Goal: Task Accomplishment & Management: Manage account settings

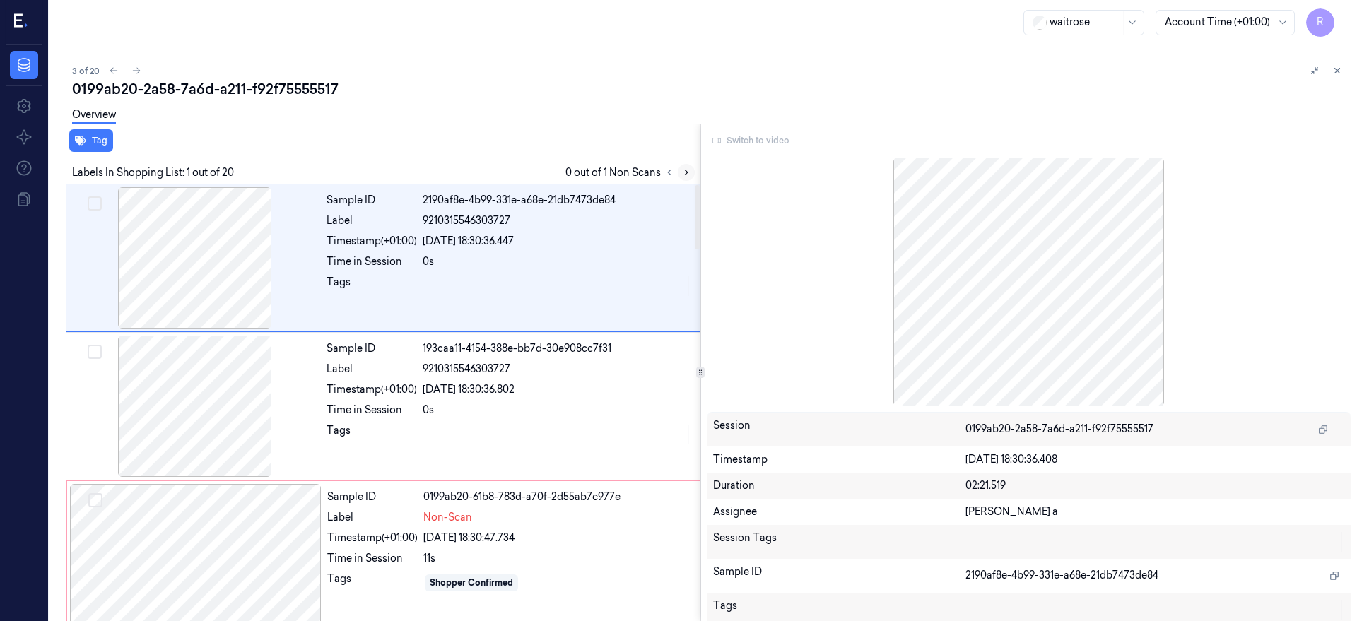
click at [691, 174] on icon at bounding box center [686, 172] width 10 height 10
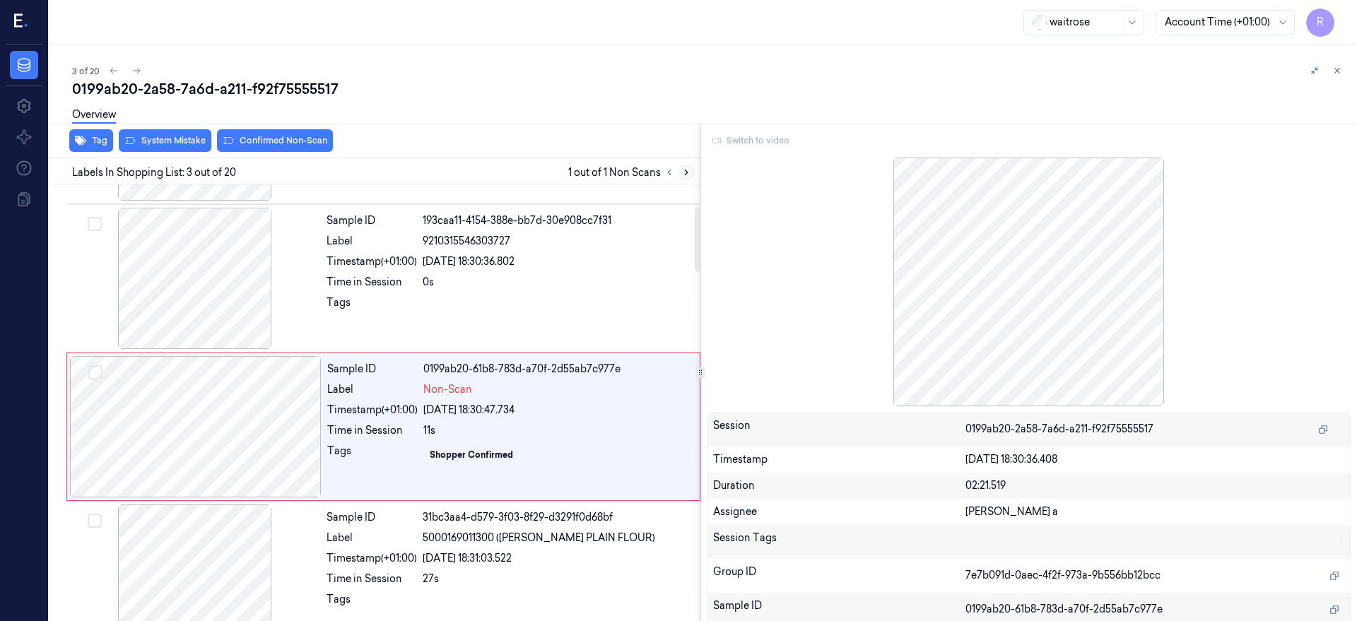
scroll to position [152, 0]
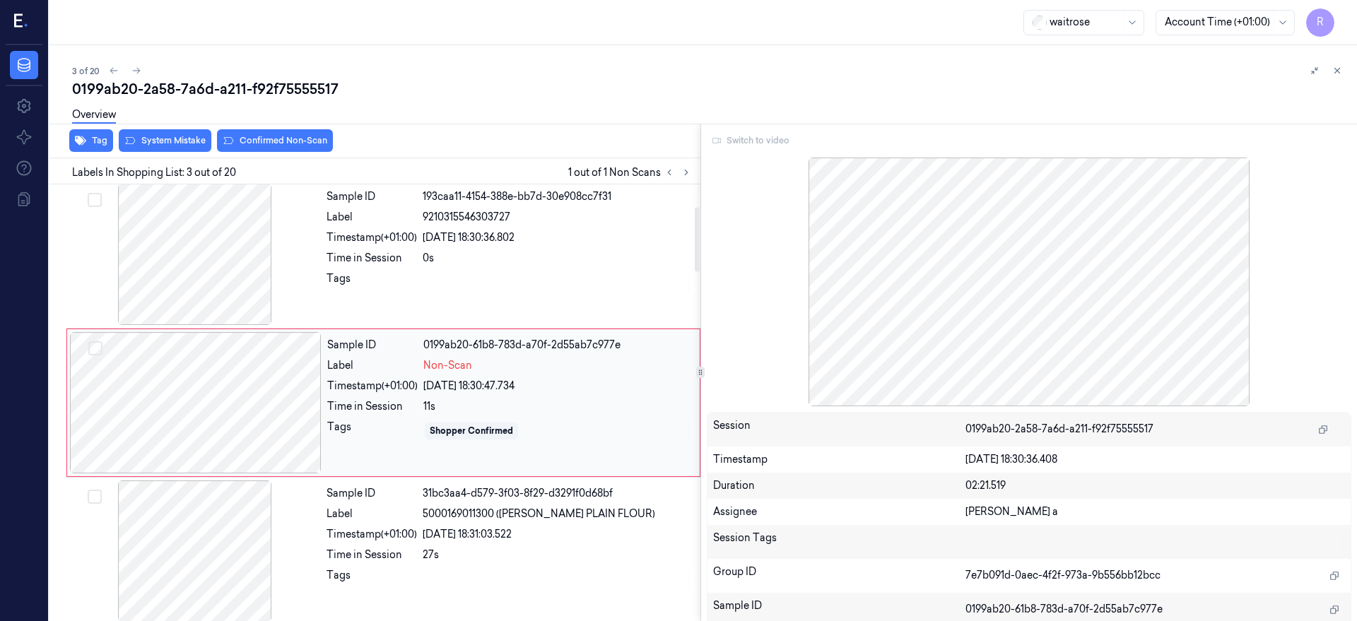
click at [165, 411] on div at bounding box center [196, 402] width 252 height 141
click at [232, 268] on div at bounding box center [195, 254] width 252 height 141
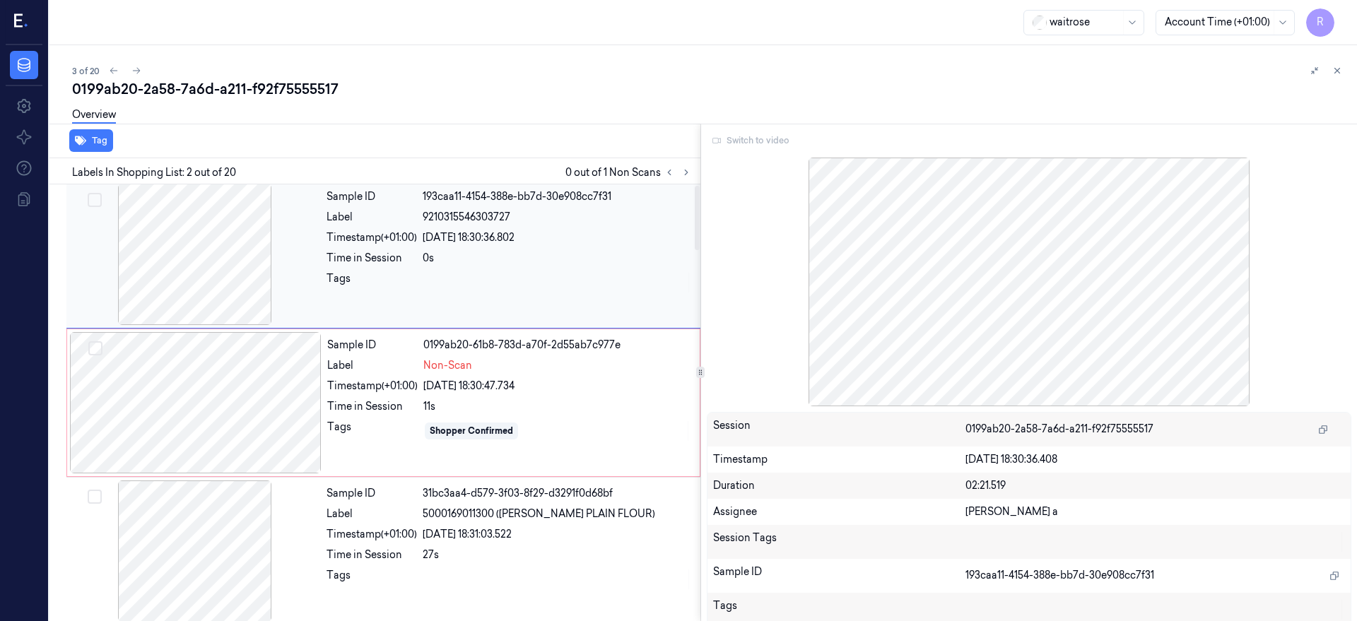
scroll to position [4, 0]
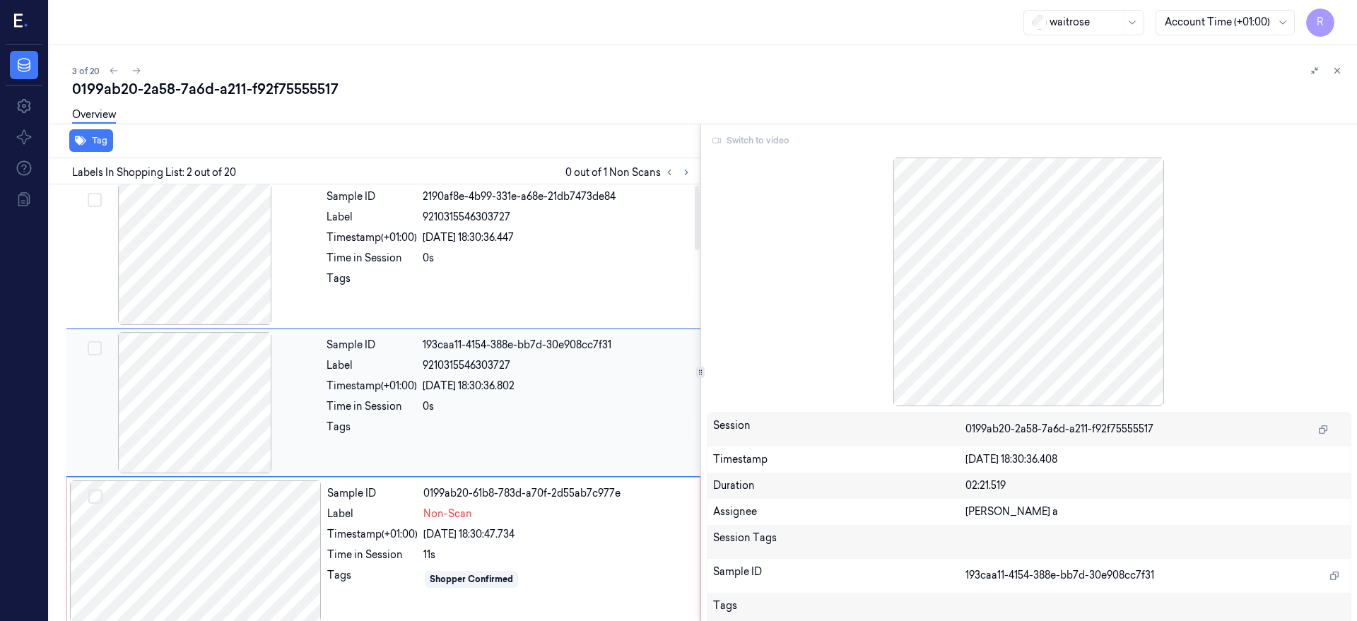
click at [232, 268] on div at bounding box center [195, 254] width 252 height 141
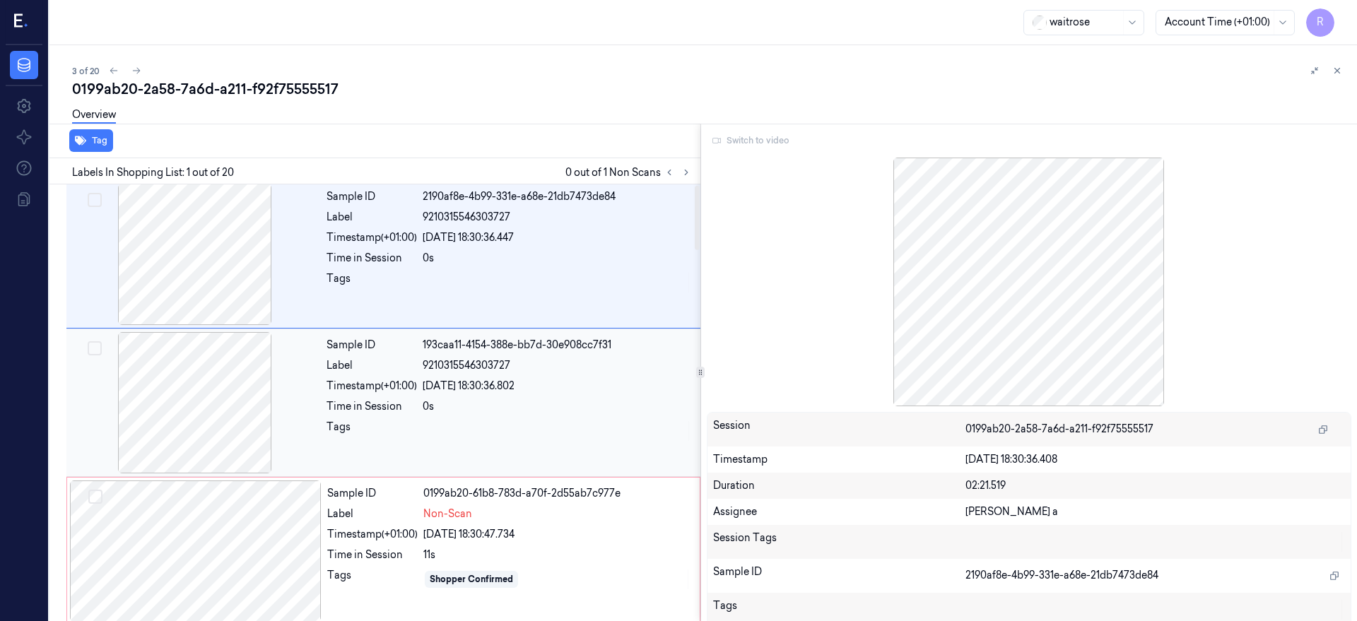
scroll to position [0, 0]
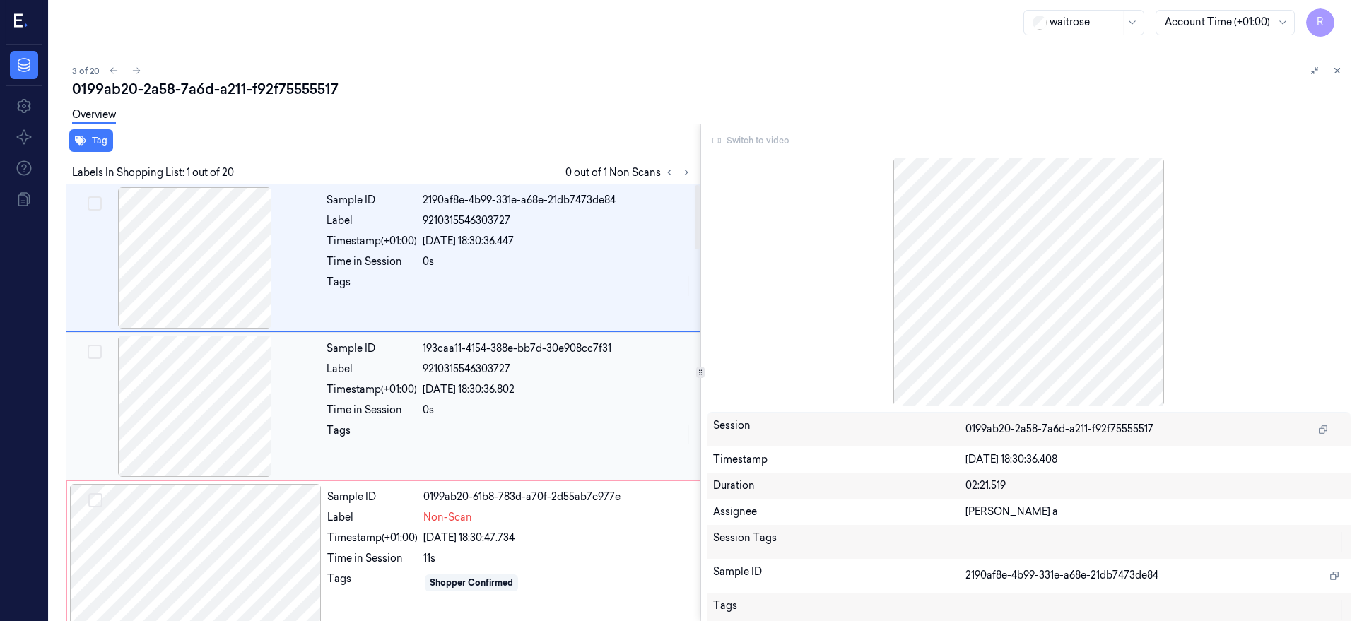
click at [232, 268] on div at bounding box center [195, 257] width 252 height 141
click at [211, 416] on div at bounding box center [195, 406] width 252 height 141
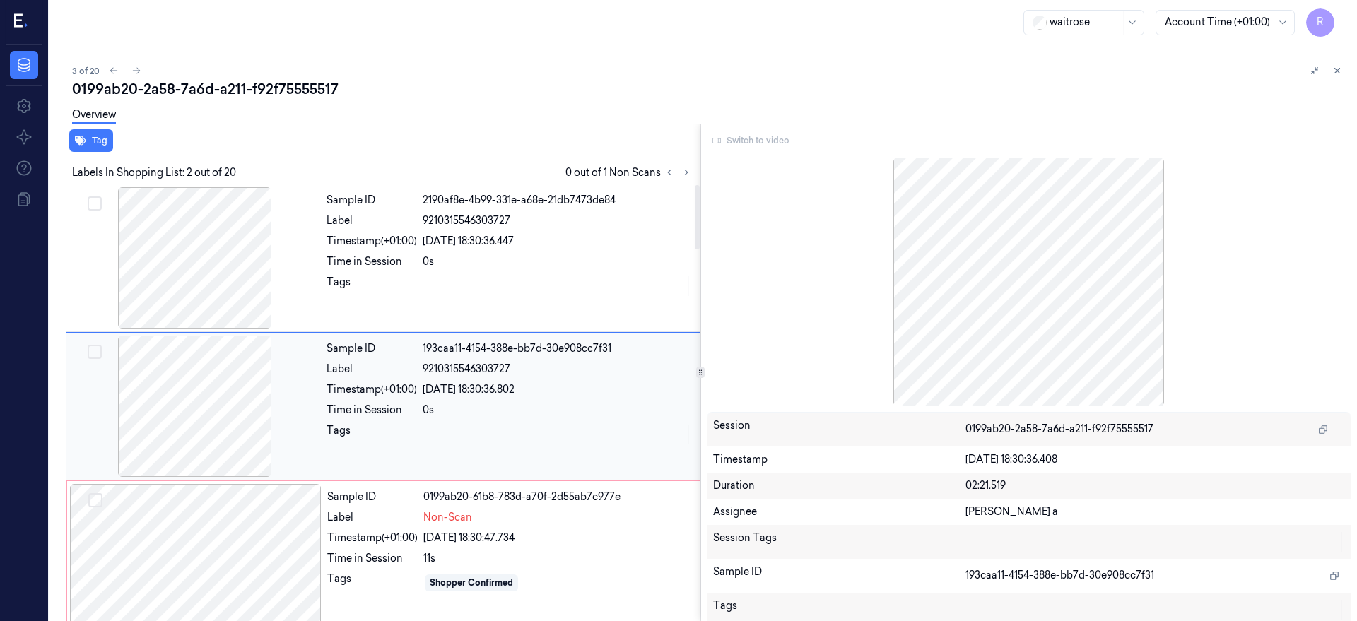
scroll to position [4, 0]
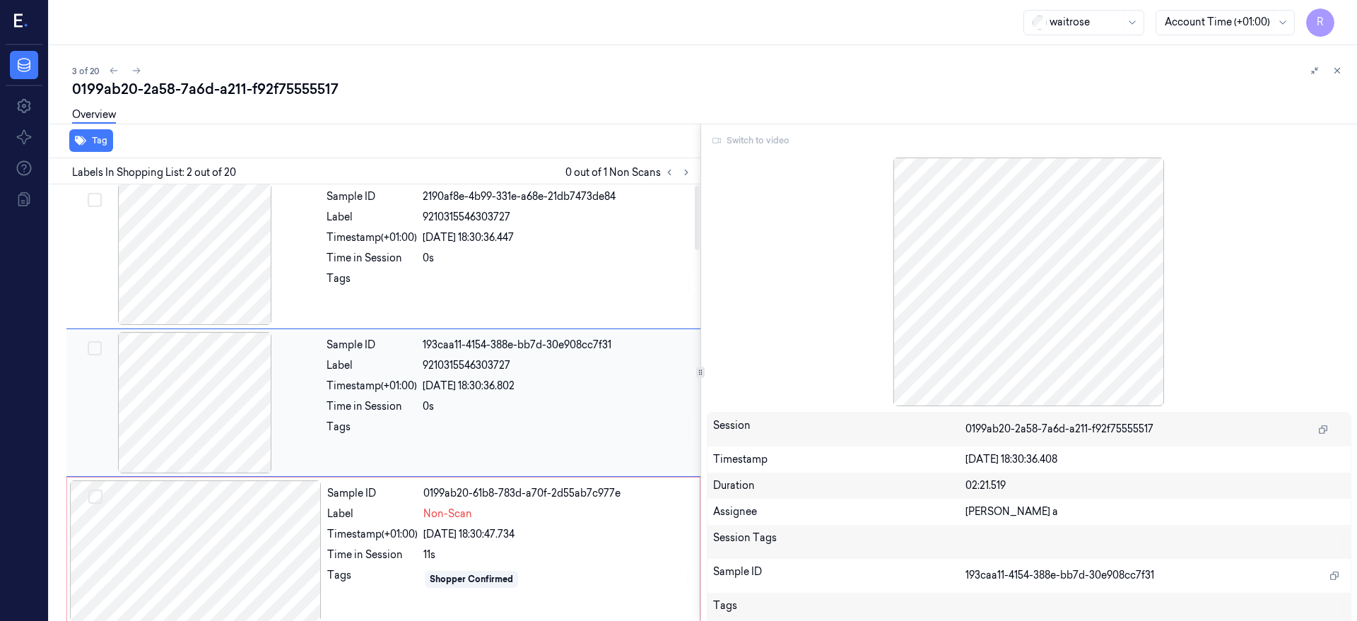
click at [205, 391] on div at bounding box center [195, 402] width 252 height 141
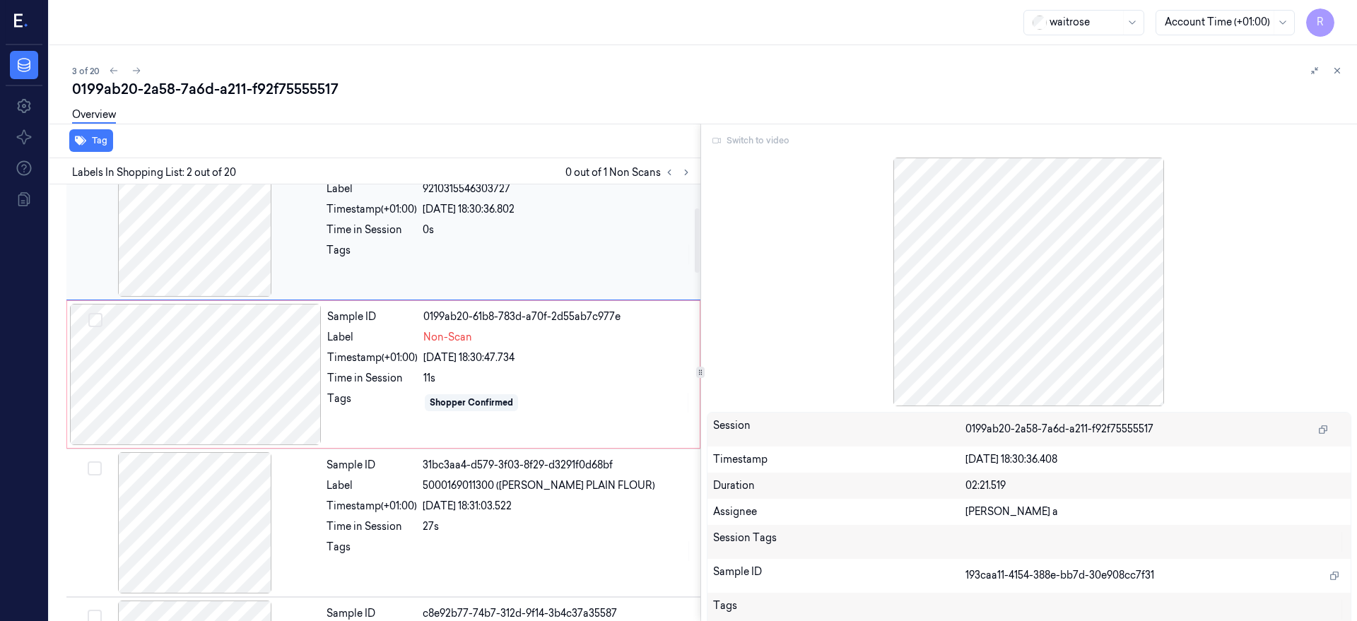
scroll to position [92, 0]
click at [219, 380] on div at bounding box center [196, 374] width 252 height 141
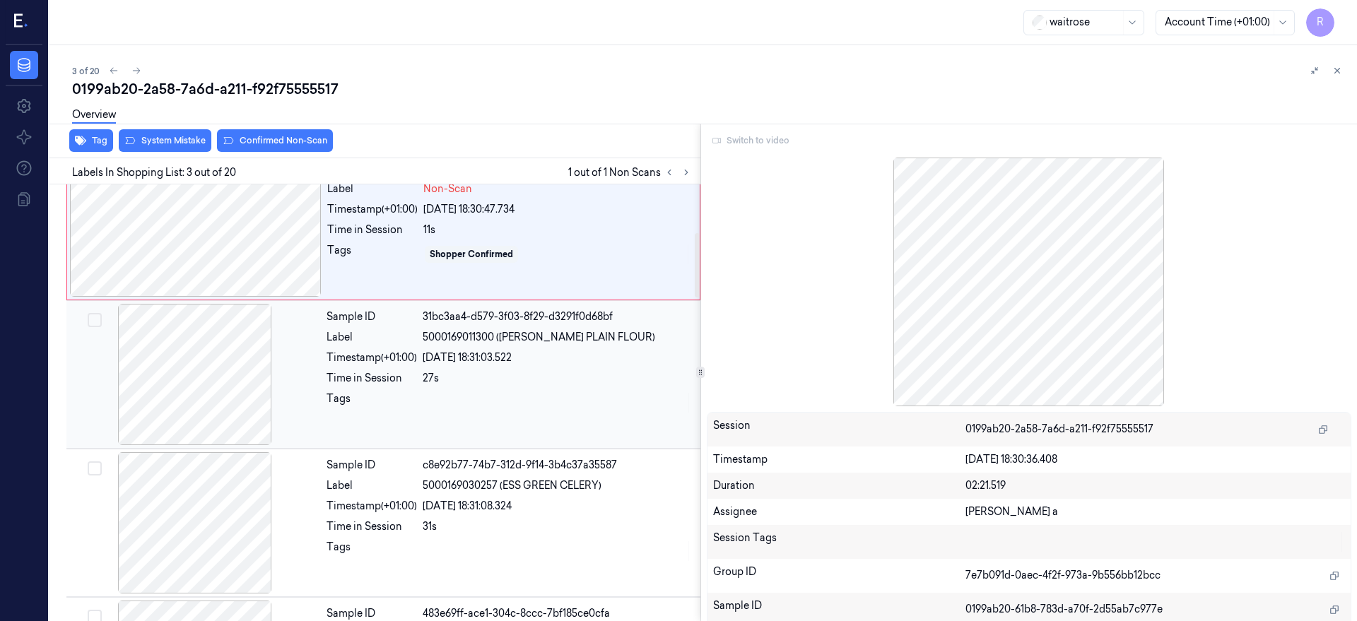
click at [202, 398] on div at bounding box center [195, 374] width 252 height 141
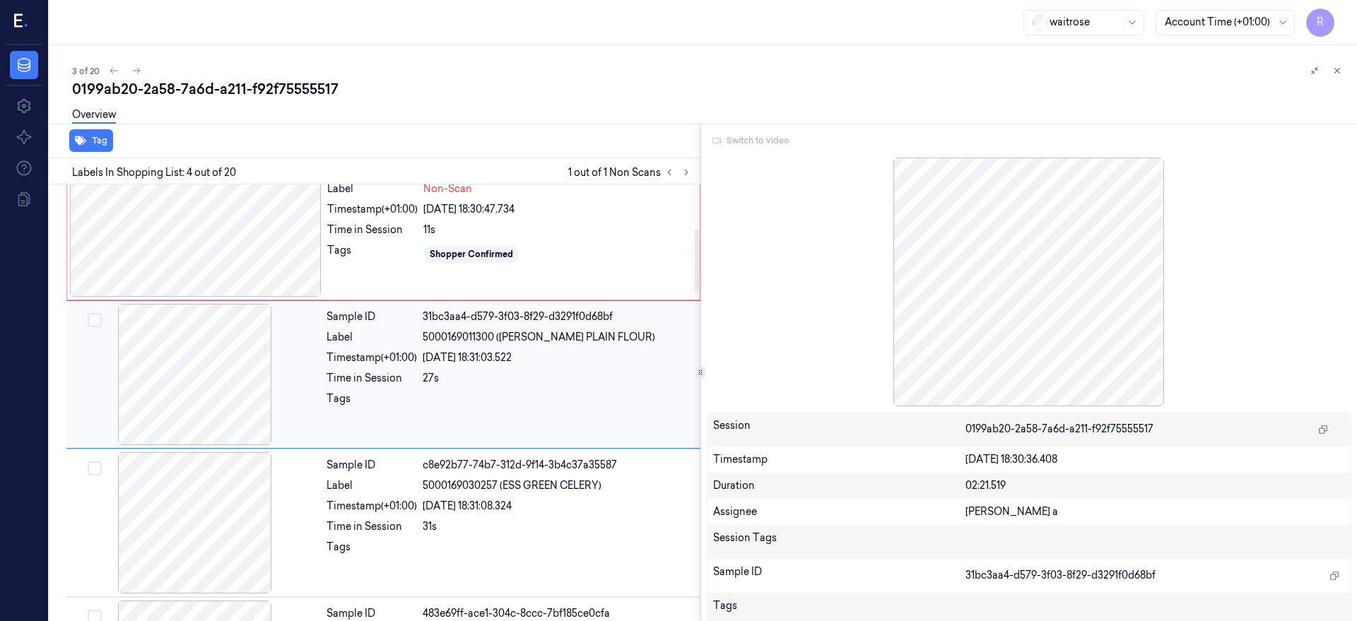
scroll to position [300, 0]
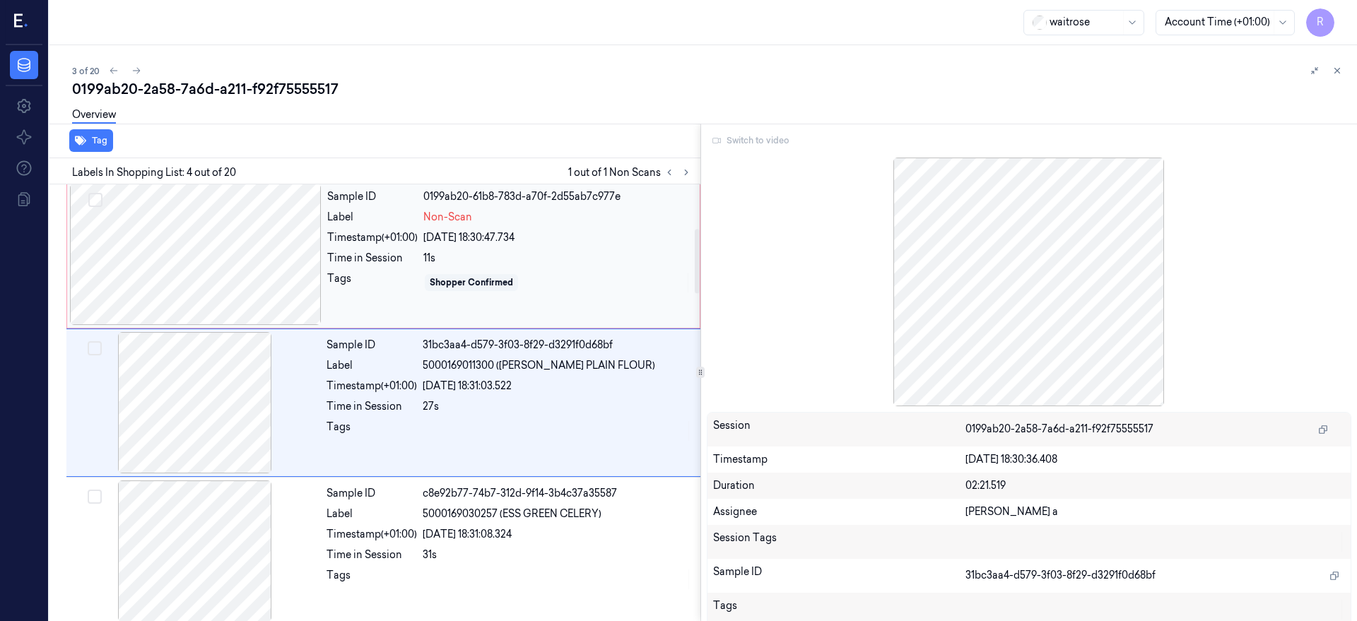
click at [191, 266] on div at bounding box center [196, 254] width 252 height 141
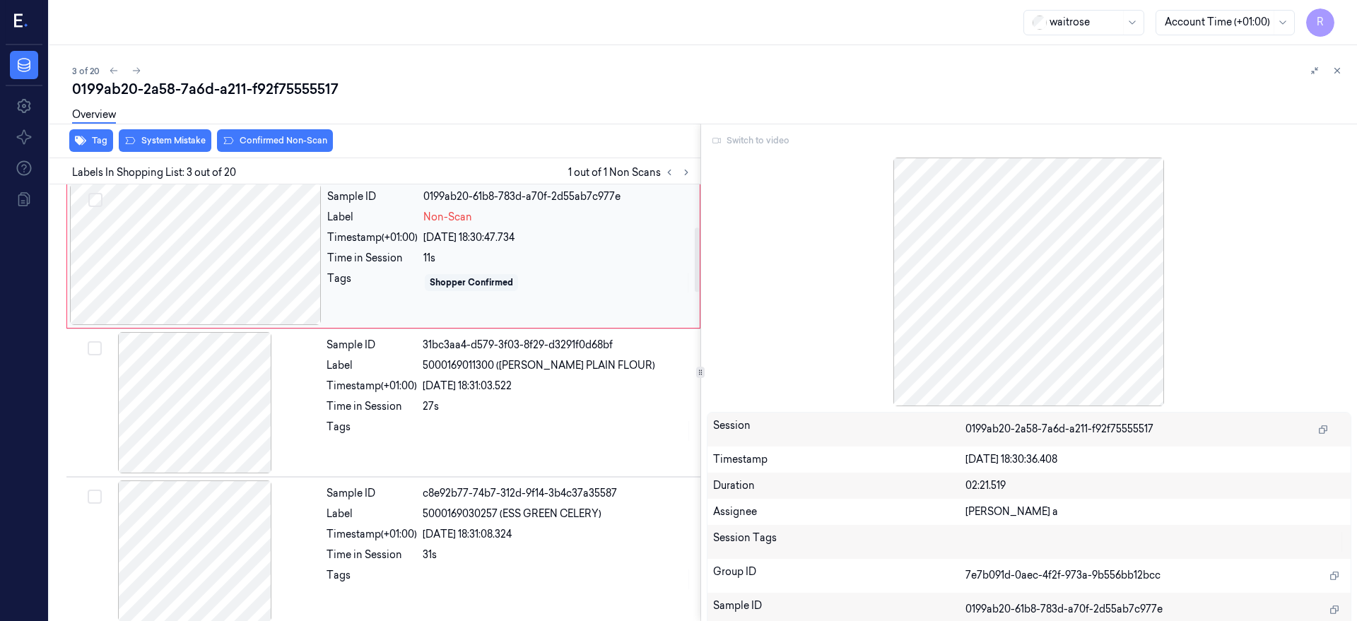
scroll to position [152, 0]
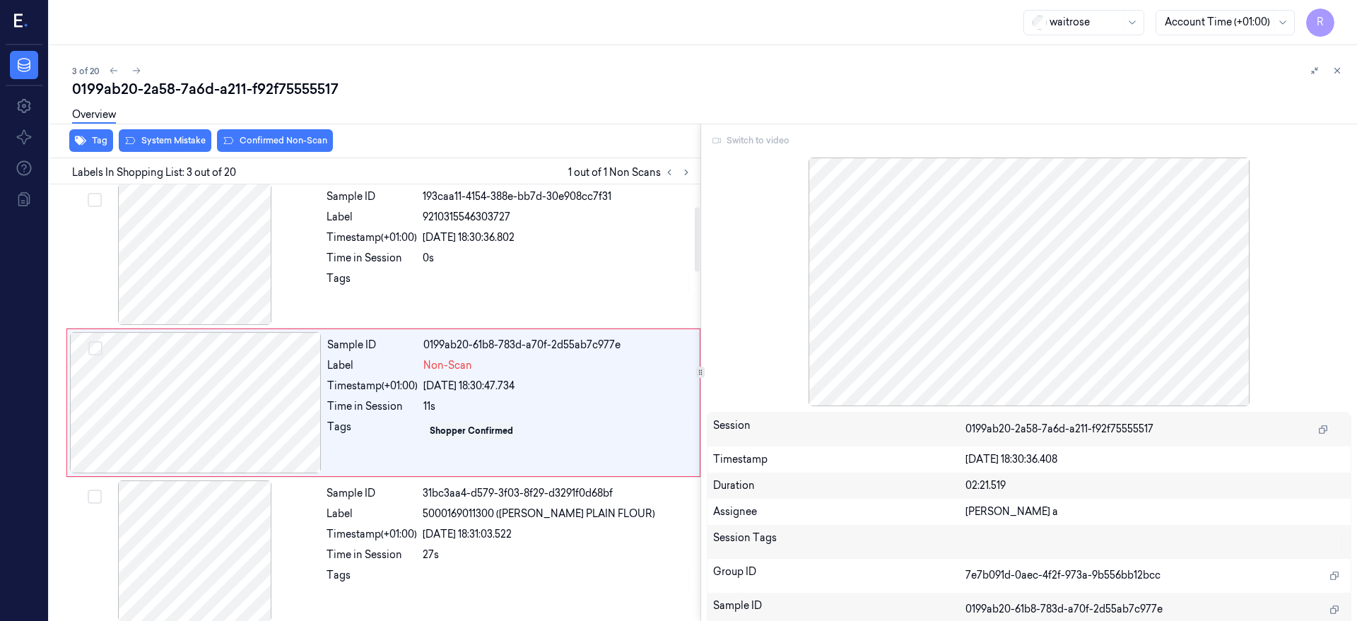
click at [786, 135] on div "Switch to video" at bounding box center [1029, 140] width 645 height 23
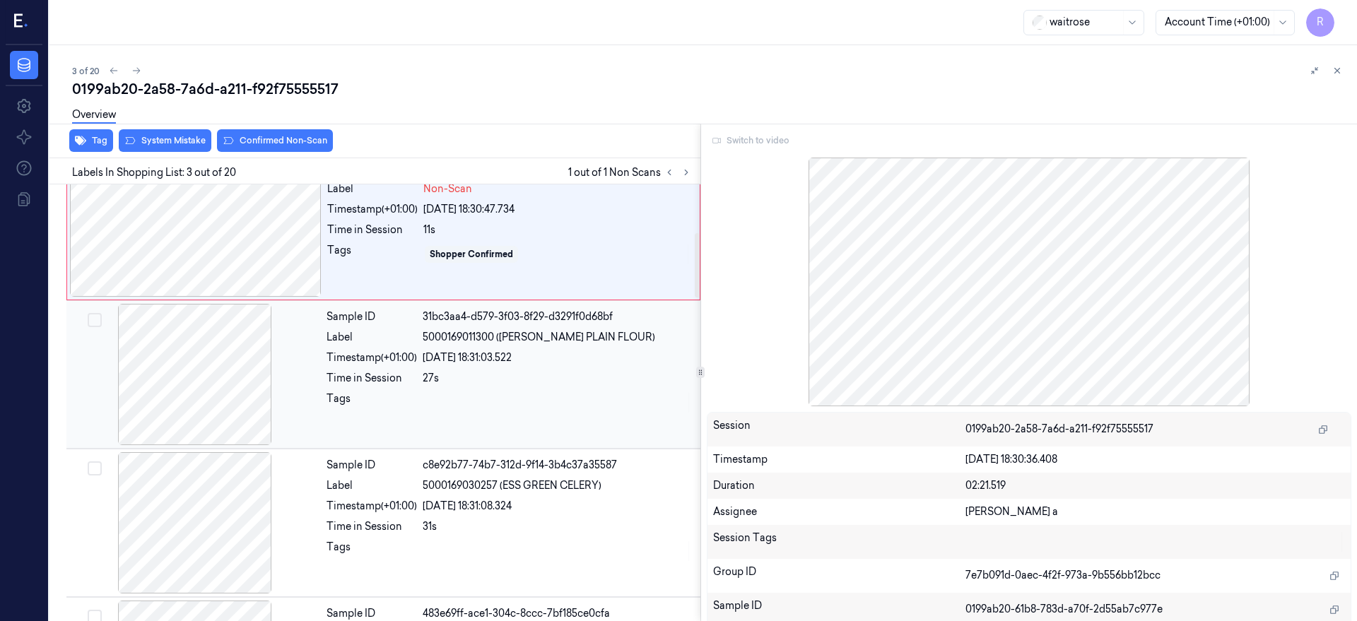
click at [235, 378] on div at bounding box center [195, 374] width 252 height 141
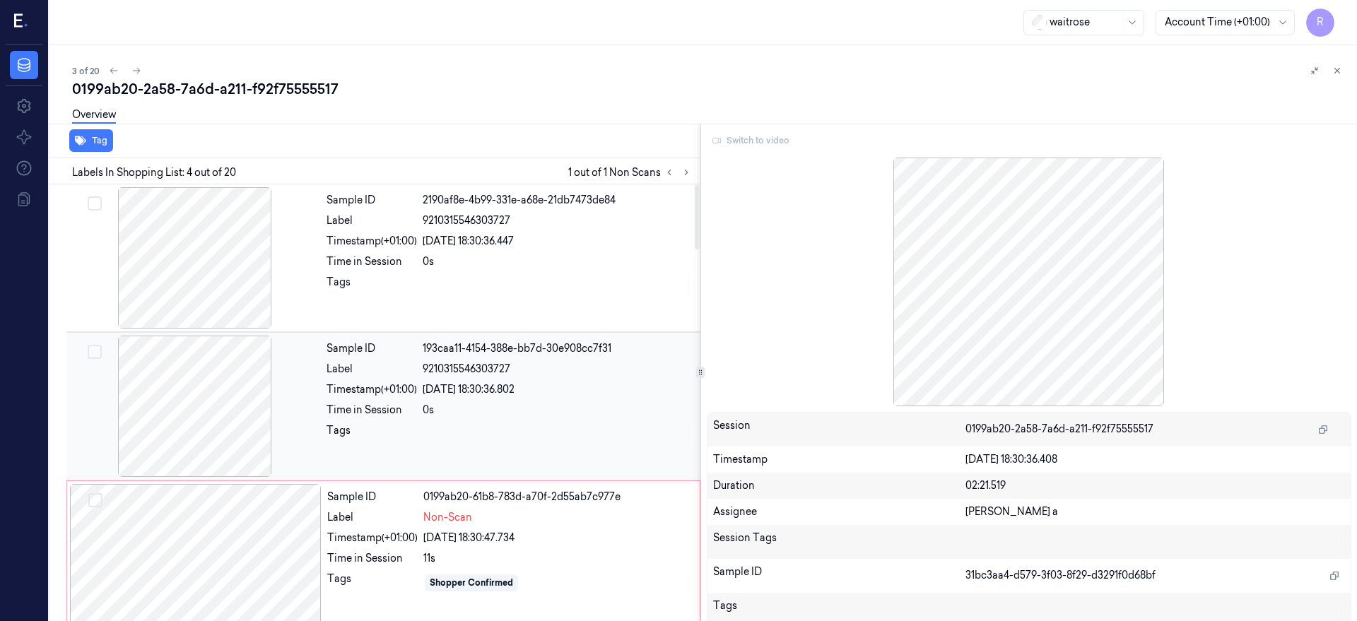
click at [223, 384] on div at bounding box center [195, 406] width 252 height 141
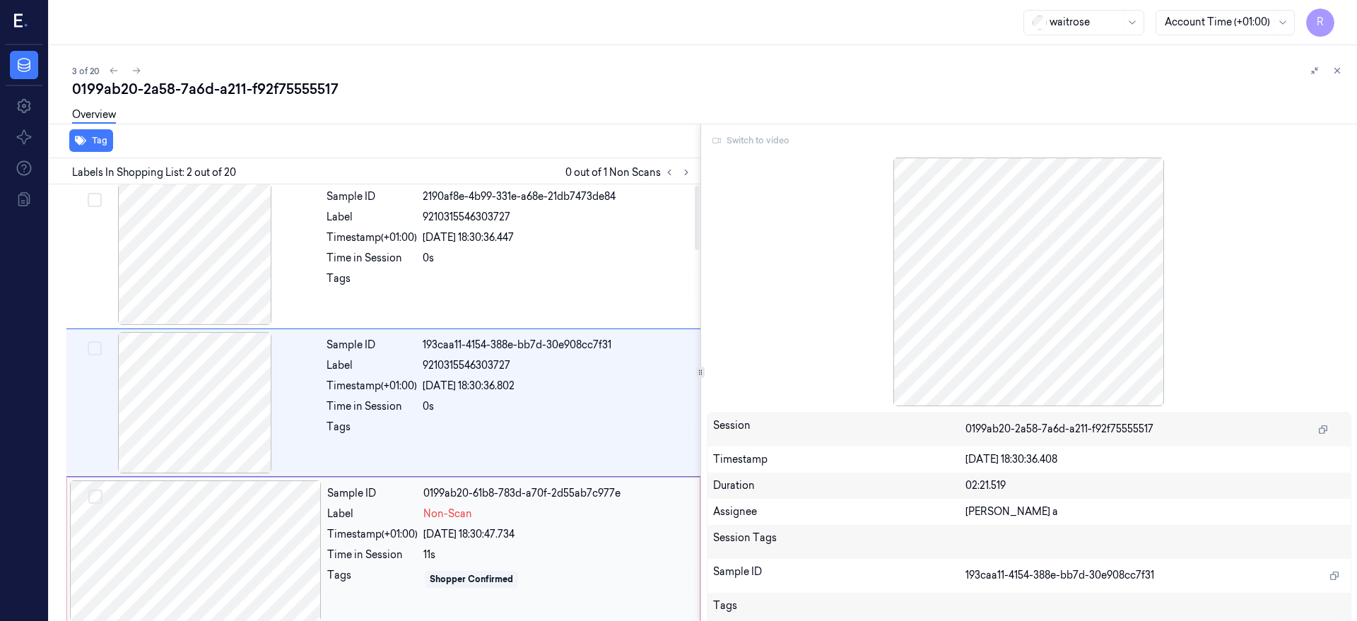
click at [234, 529] on div at bounding box center [196, 550] width 252 height 141
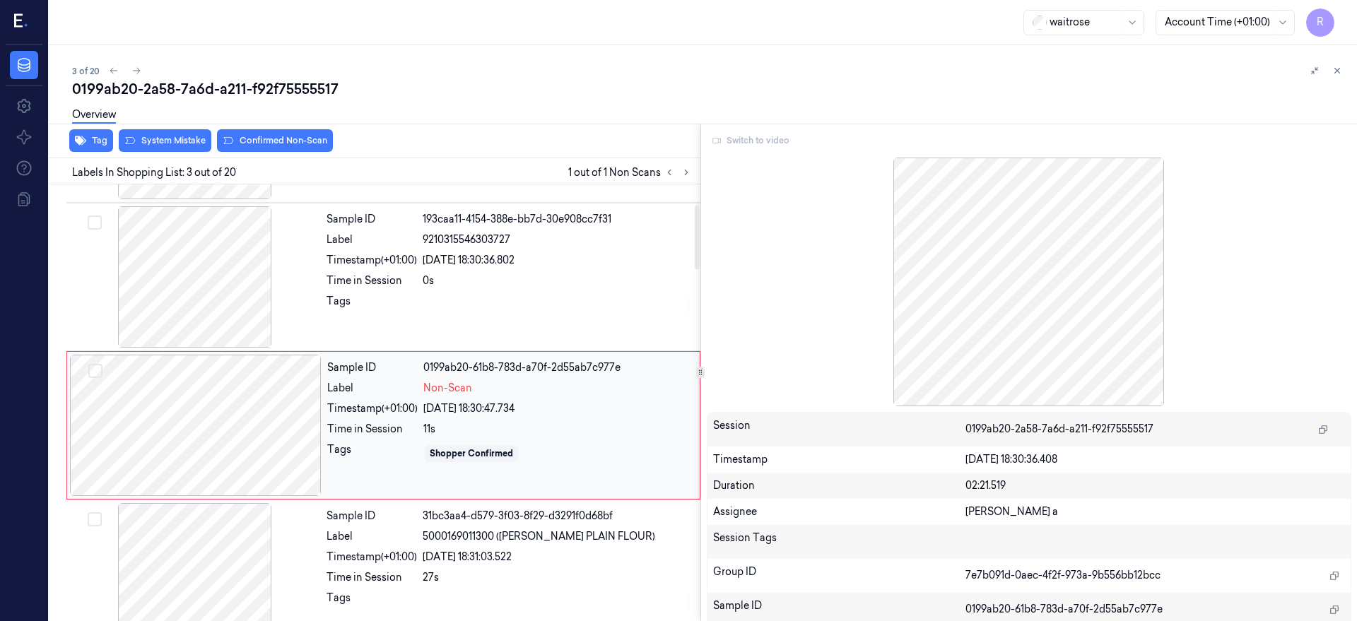
scroll to position [152, 0]
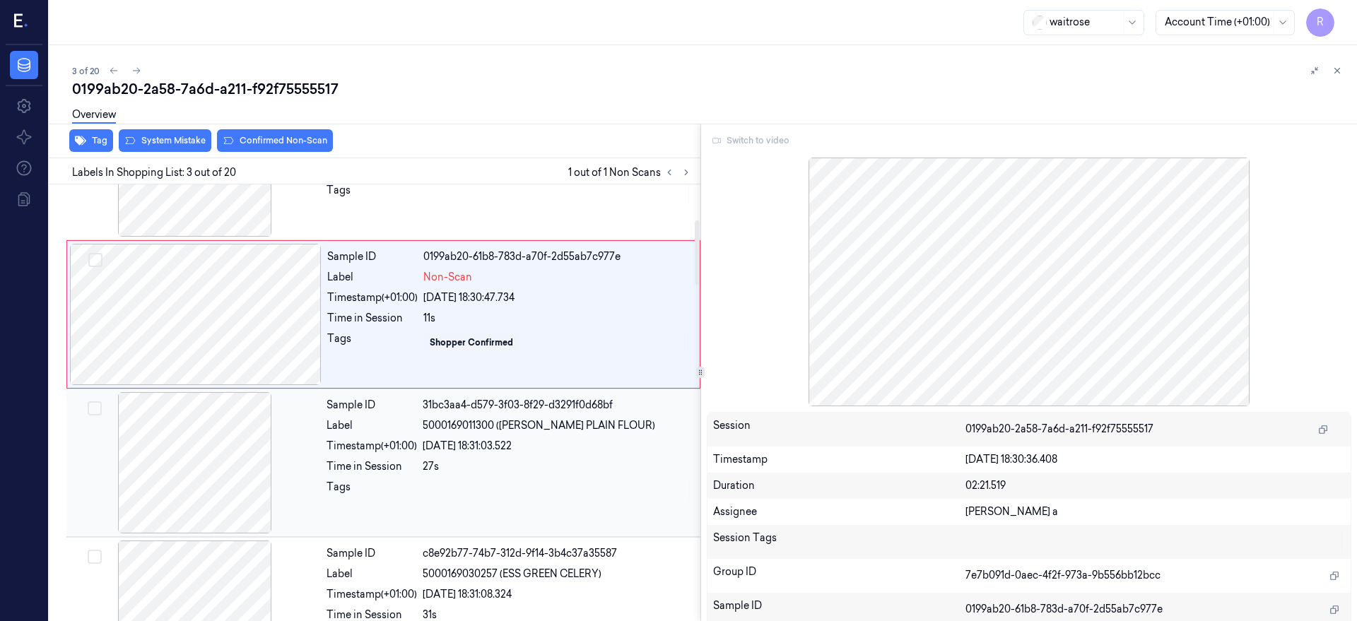
click at [207, 473] on div at bounding box center [195, 462] width 252 height 141
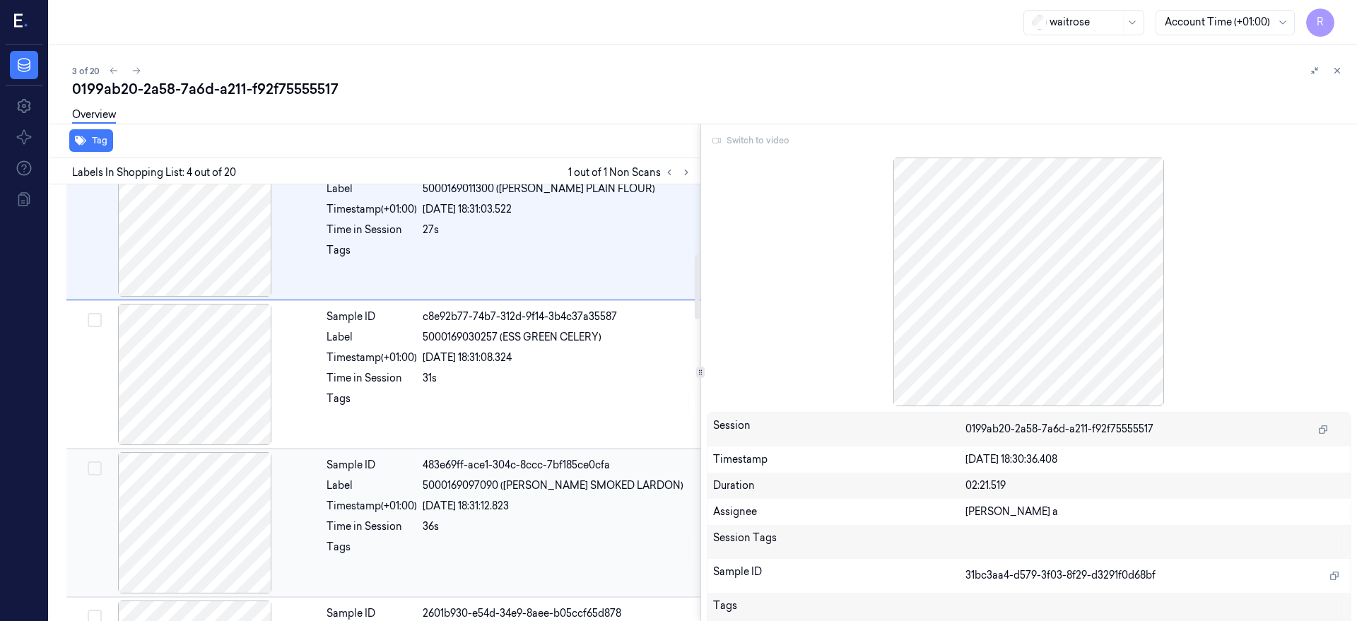
click at [207, 504] on div at bounding box center [195, 522] width 252 height 141
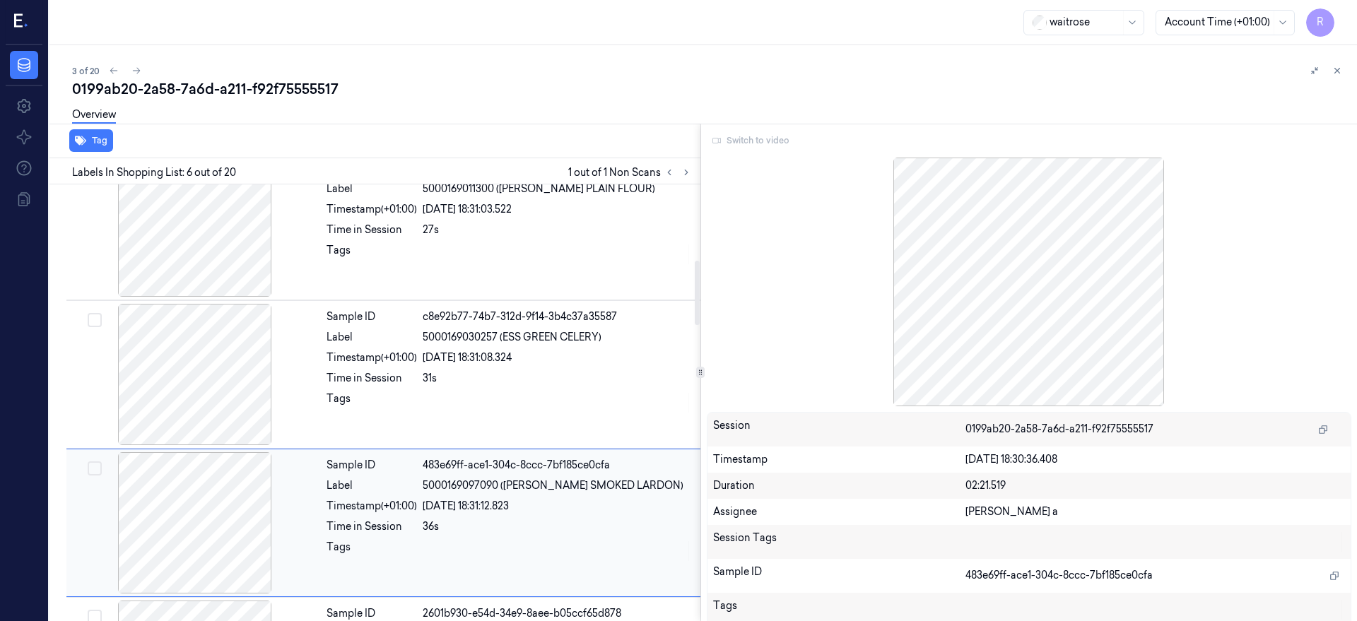
scroll to position [597, 0]
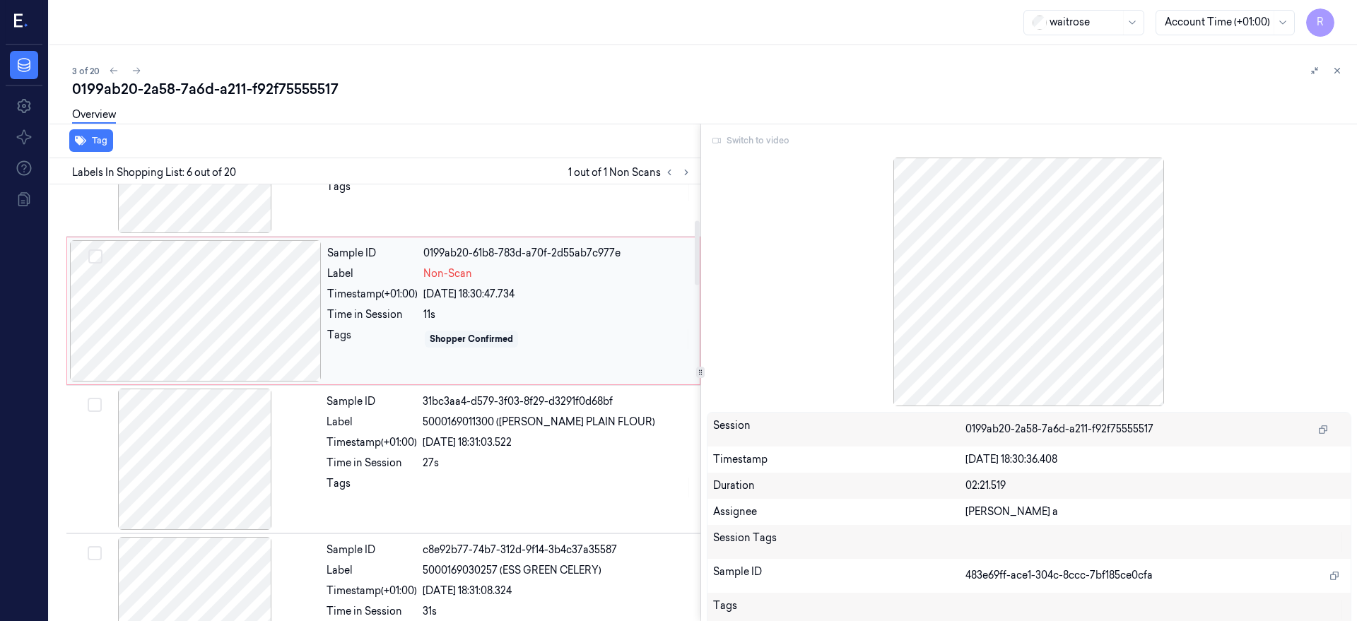
click at [187, 312] on div at bounding box center [196, 310] width 252 height 141
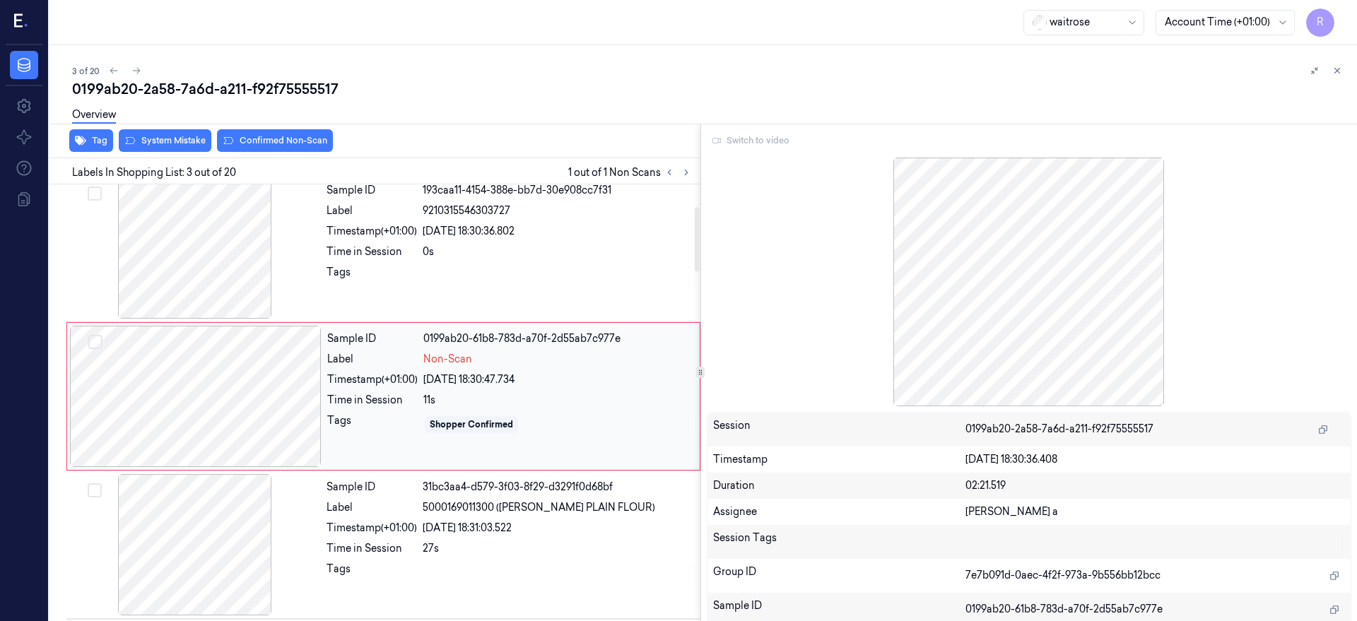
scroll to position [152, 0]
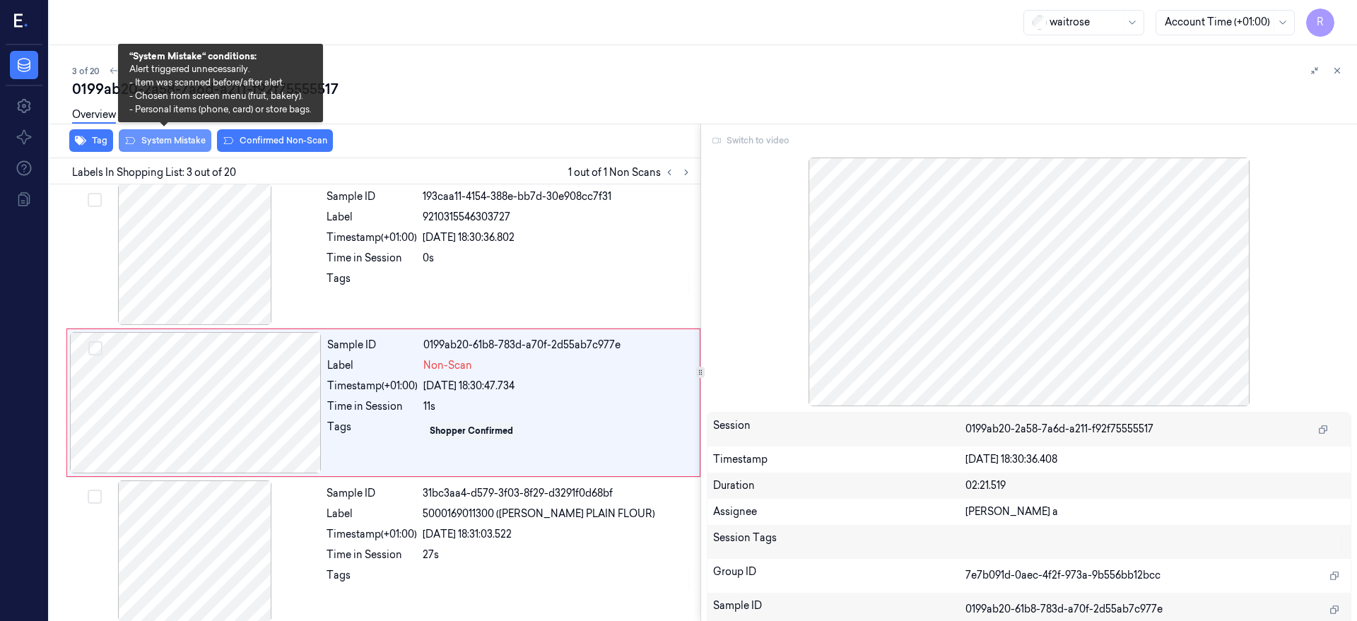
click at [177, 137] on button "System Mistake" at bounding box center [165, 140] width 93 height 23
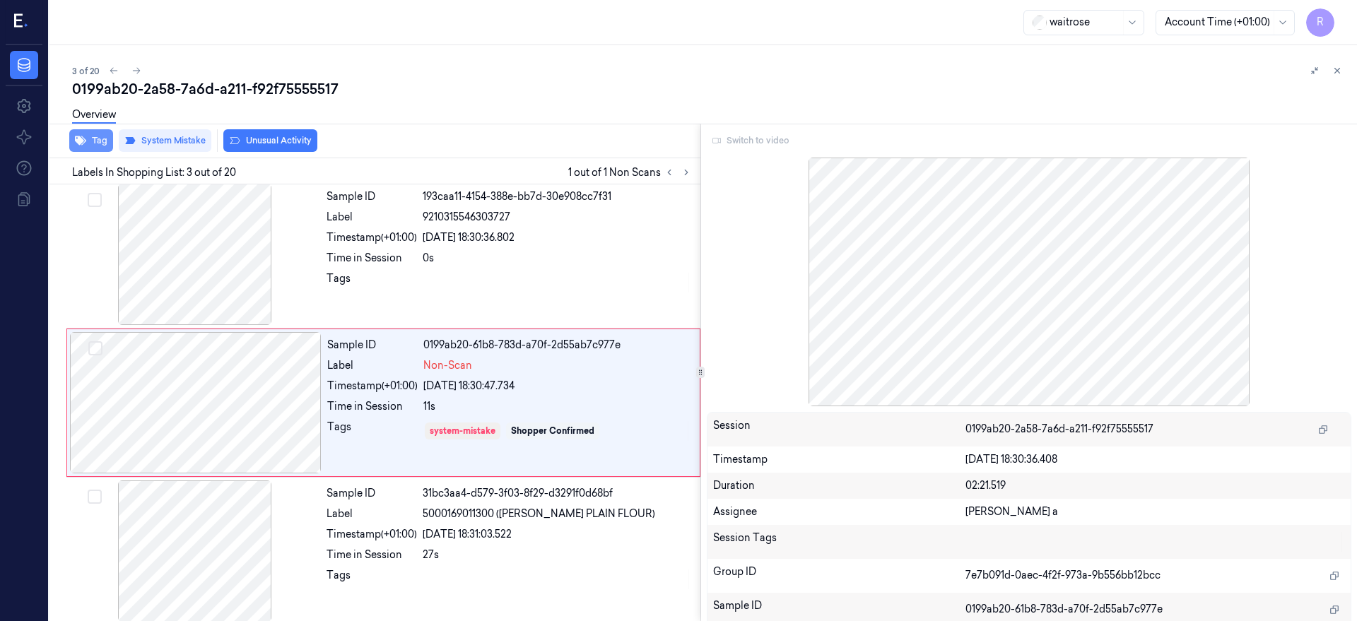
click at [82, 141] on icon "button" at bounding box center [80, 140] width 11 height 9
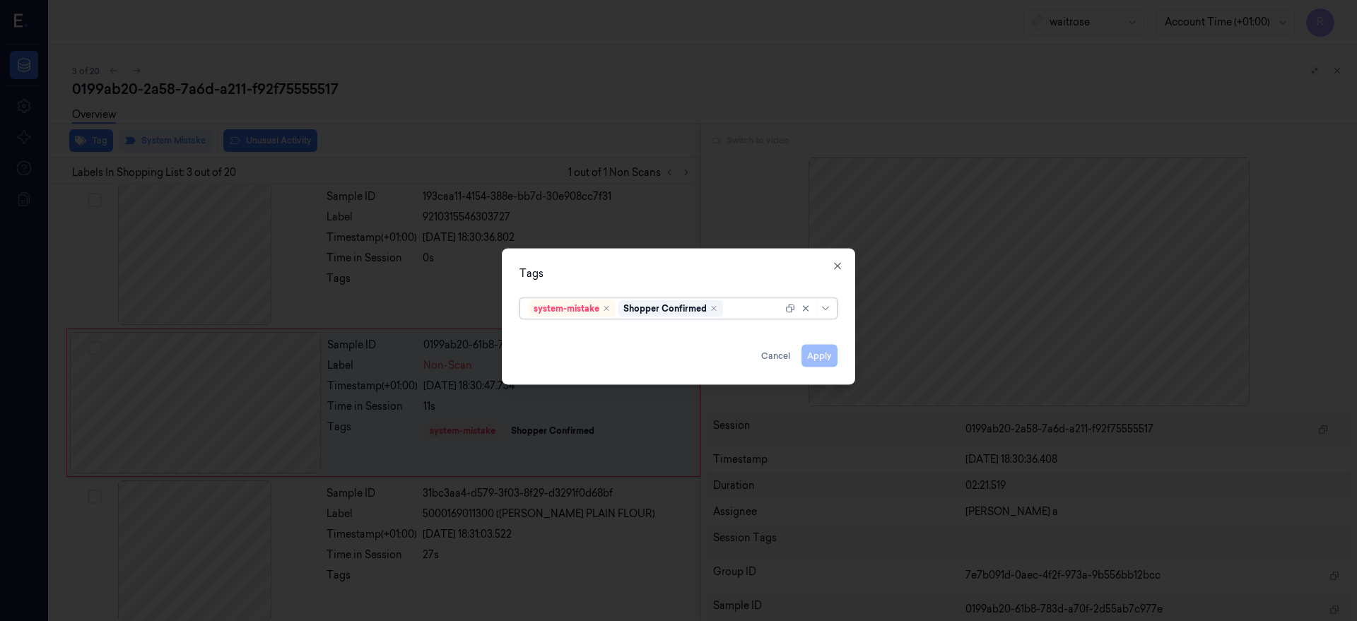
type input "b"
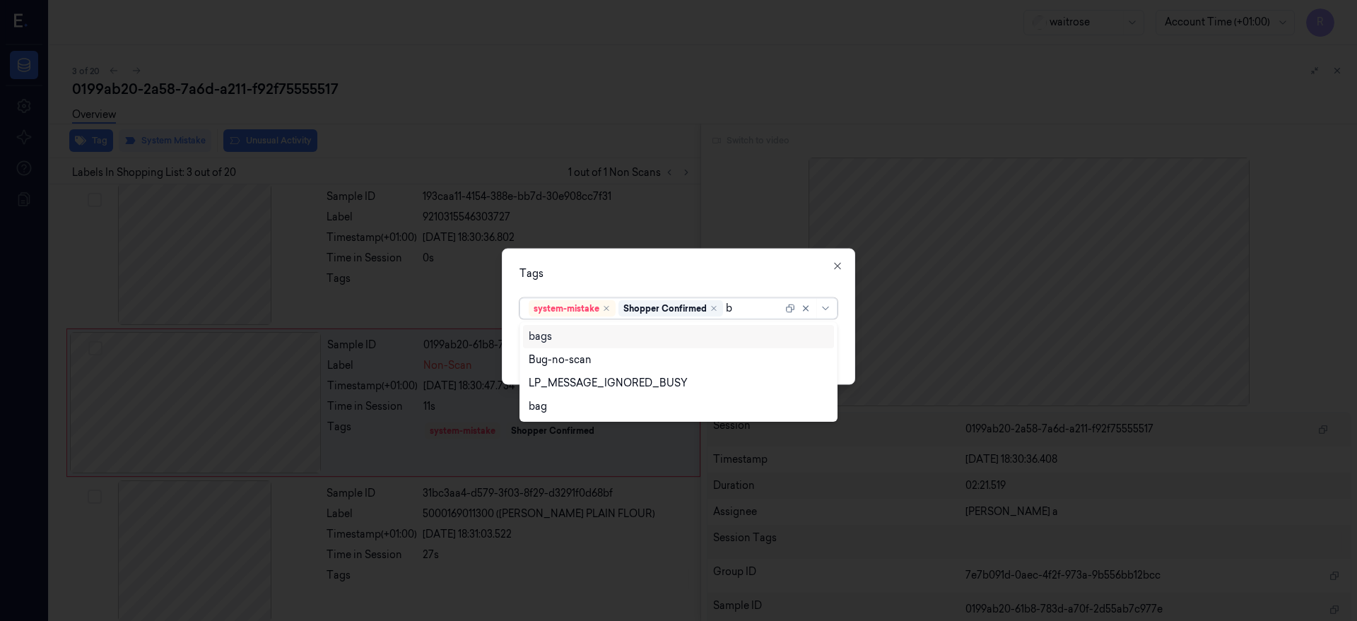
click at [541, 333] on div "bags" at bounding box center [540, 336] width 23 height 15
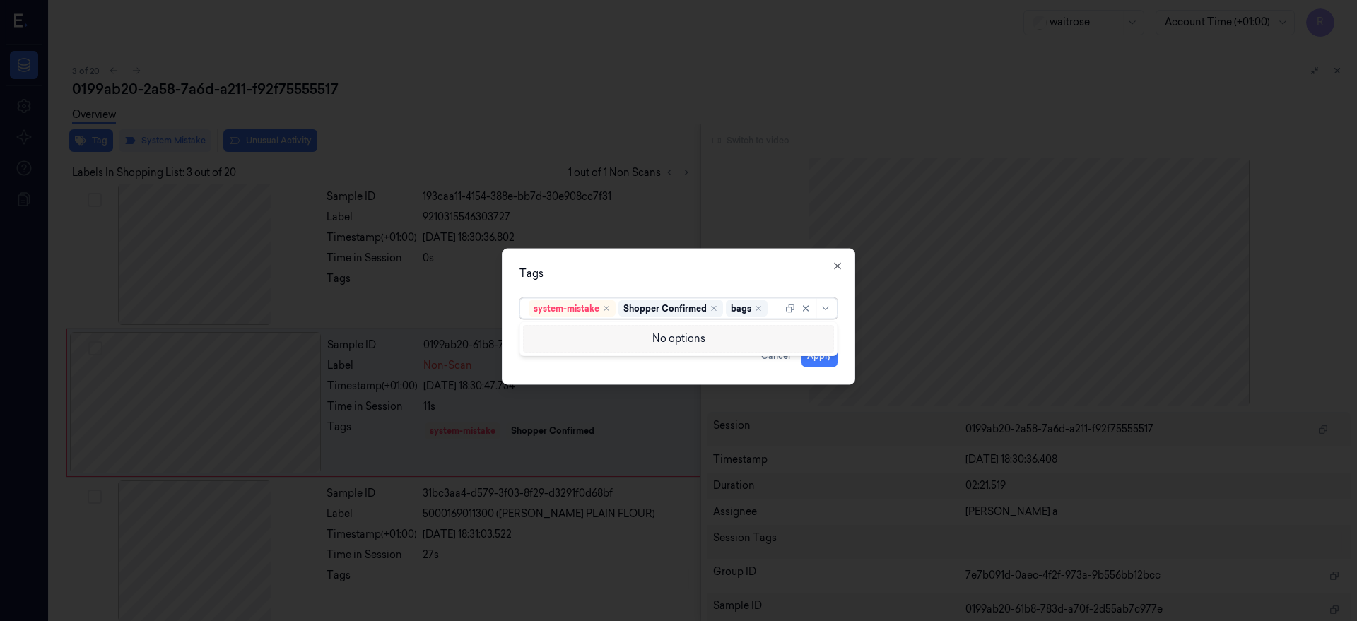
click at [613, 271] on div "Tags" at bounding box center [678, 273] width 318 height 15
click at [825, 353] on button "Apply" at bounding box center [819, 355] width 36 height 23
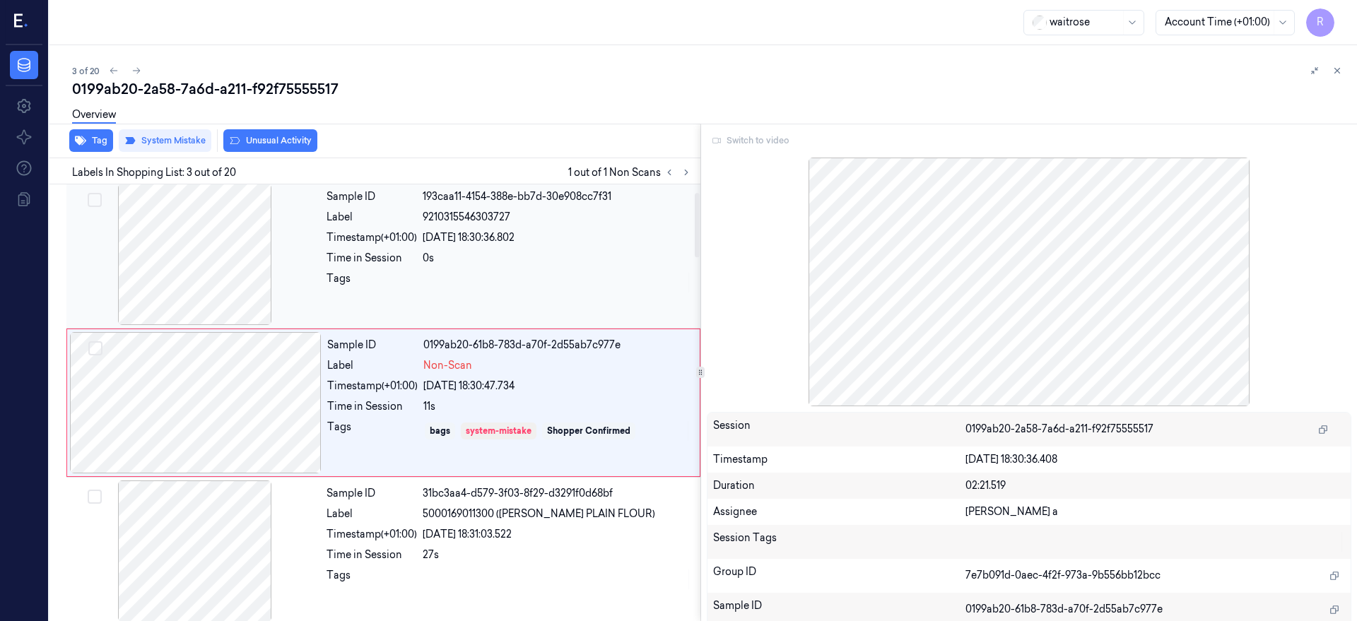
scroll to position [0, 0]
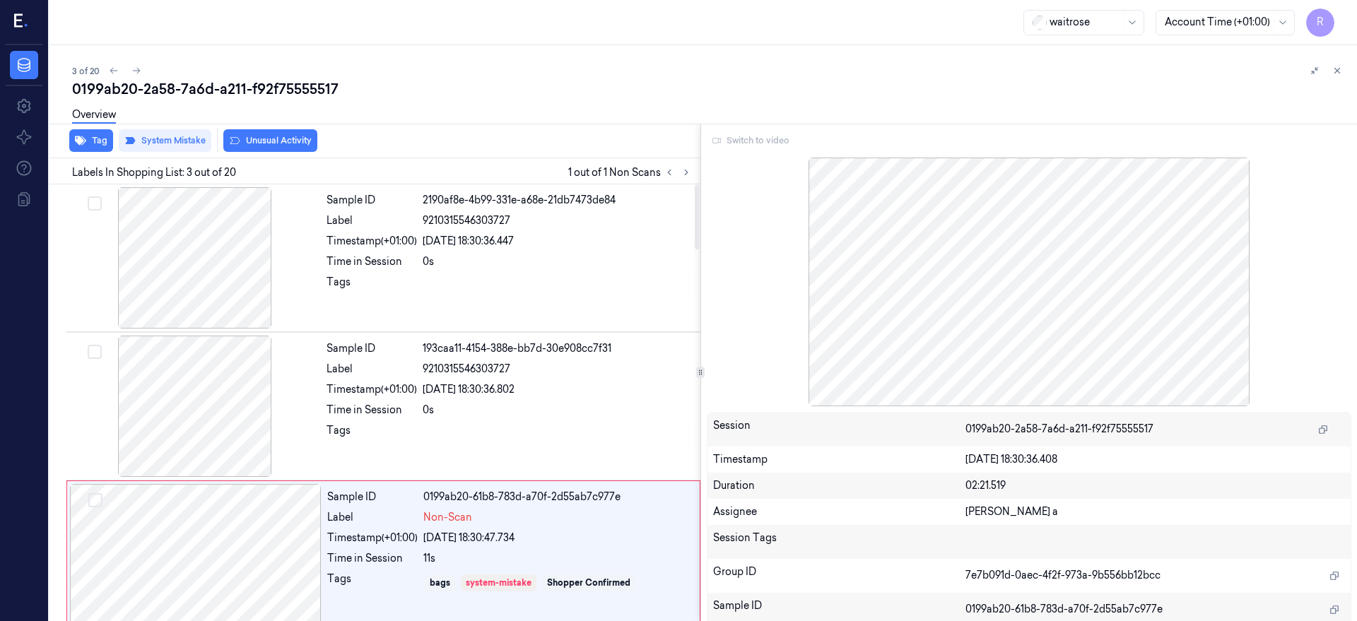
click at [247, 92] on div "0199ab20-2a58-7a6d-a211-f92f75555517" at bounding box center [708, 89] width 1273 height 20
copy div "f92f75555517"
